Goal: Task Accomplishment & Management: Use online tool/utility

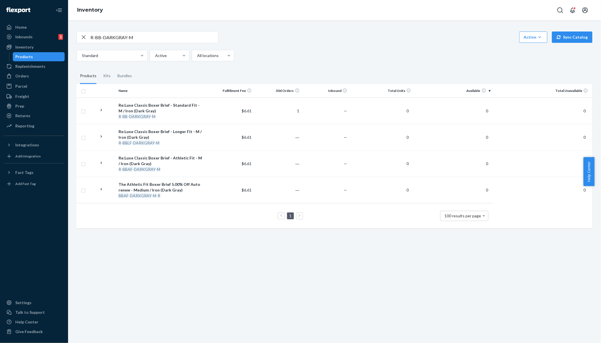
click at [310, 42] on div "R-BB-DARKGRAY-M Action Create product Create kit or bundle Bulk create products…" at bounding box center [335, 37] width 516 height 12
click at [238, 252] on div "R-BB-DARKGRAY-M Action Create product Create kit or bundle Bulk create products…" at bounding box center [334, 181] width 533 height 322
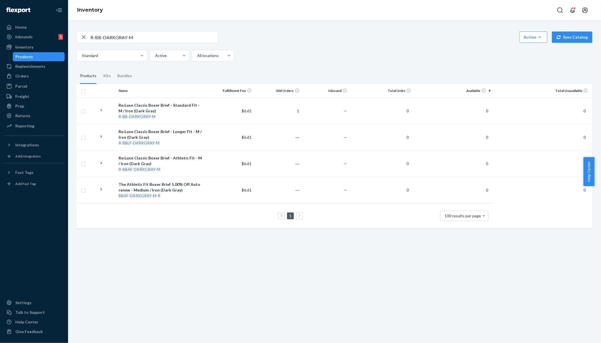
click at [238, 252] on div "R-BB-DARKGRAY-M Action Create product Create kit or bundle Bulk create products…" at bounding box center [334, 181] width 533 height 322
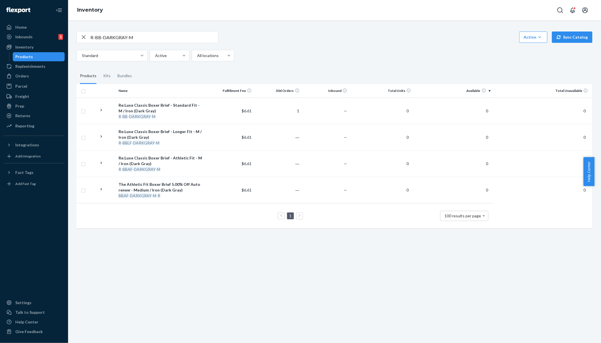
click at [238, 252] on div "R-BB-DARKGRAY-M Action Create product Create kit or bundle Bulk create products…" at bounding box center [334, 181] width 533 height 322
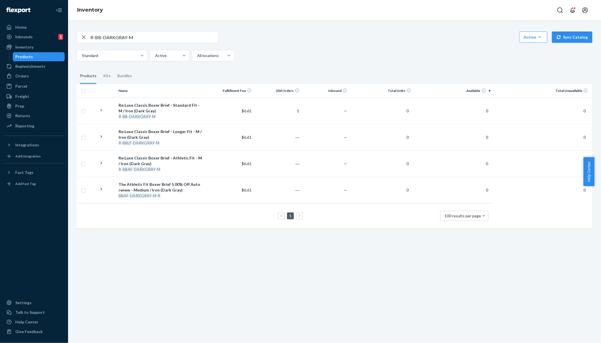
click at [238, 252] on div "R-BB-DARKGRAY-M Action Create product Create kit or bundle Bulk create products…" at bounding box center [334, 181] width 533 height 322
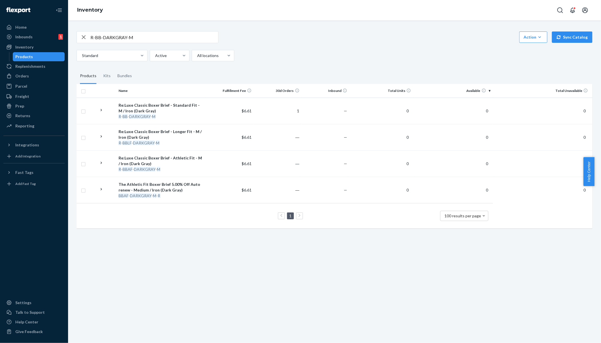
click at [238, 252] on div "R-BB-DARKGRAY-M Action Create product Create kit or bundle Bulk create products…" at bounding box center [334, 181] width 533 height 322
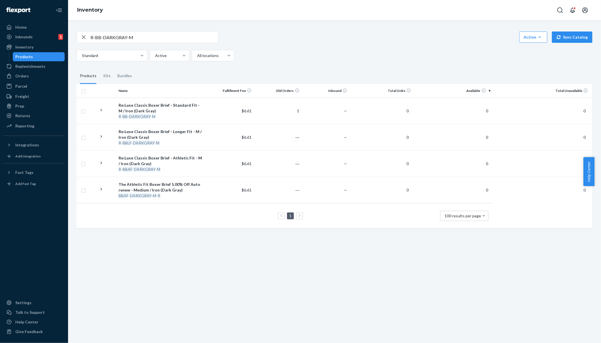
click at [238, 252] on div "R-BB-DARKGRAY-M Action Create product Create kit or bundle Bulk create products…" at bounding box center [334, 181] width 533 height 322
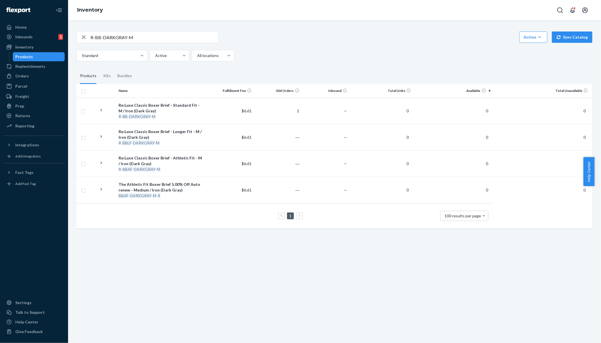
click at [238, 252] on div "R-BB-DARKGRAY-M Action Create product Create kit or bundle Bulk create products…" at bounding box center [334, 181] width 533 height 322
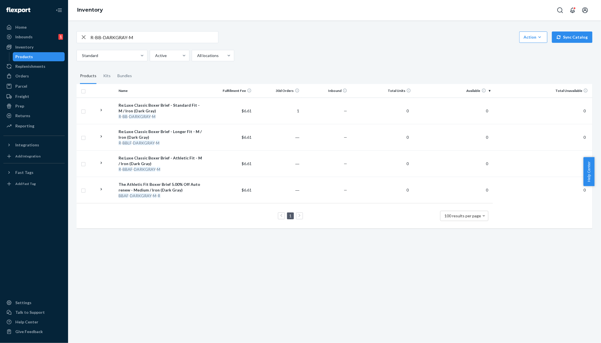
click at [238, 252] on div "R-BB-DARKGRAY-M Action Create product Create kit or bundle Bulk create products…" at bounding box center [334, 181] width 533 height 322
